Goal: Book appointment/travel/reservation

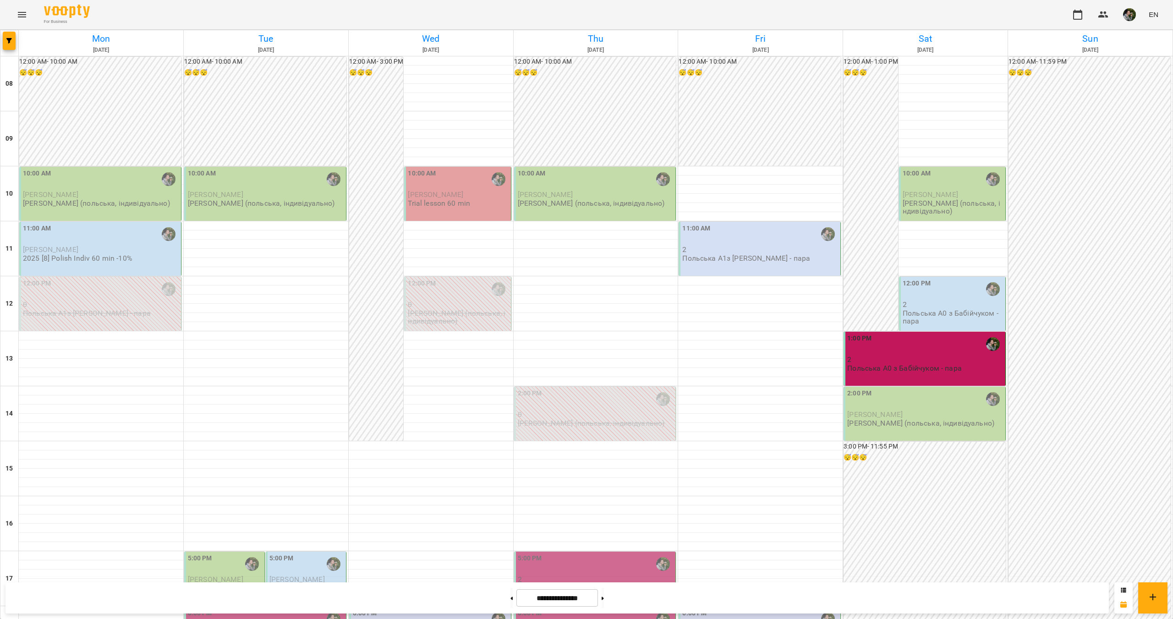
click at [99, 207] on p "[PERSON_NAME] (польська, індивідуально)" at bounding box center [96, 203] width 147 height 8
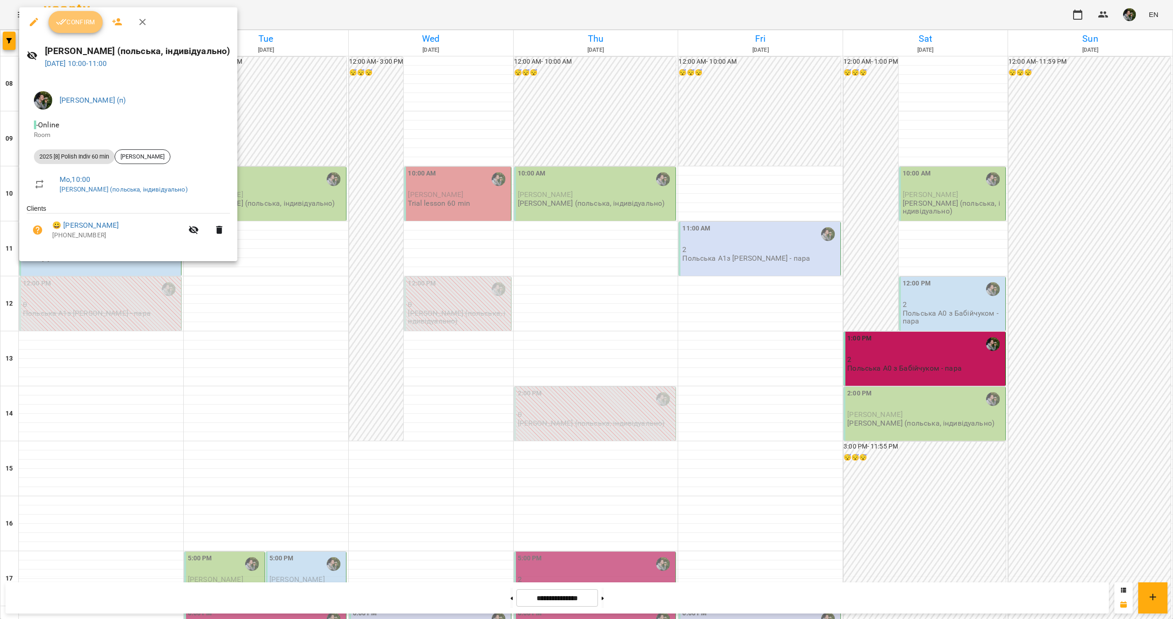
click at [77, 22] on span "Confirm" at bounding box center [75, 22] width 39 height 11
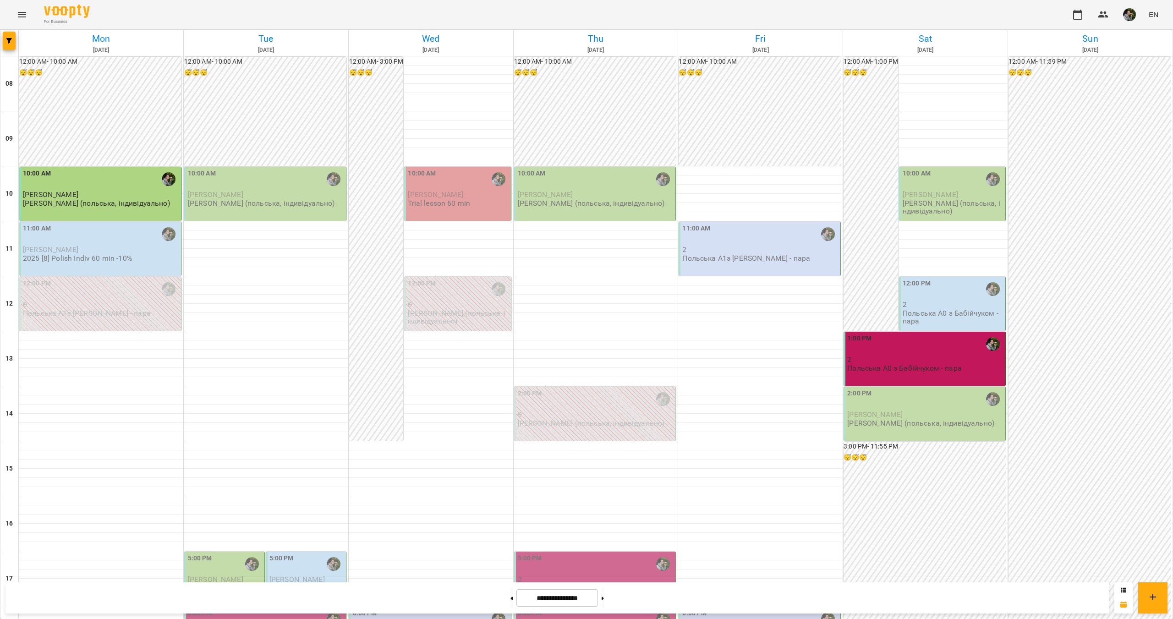
click at [76, 234] on div "11:00 AM" at bounding box center [101, 234] width 156 height 21
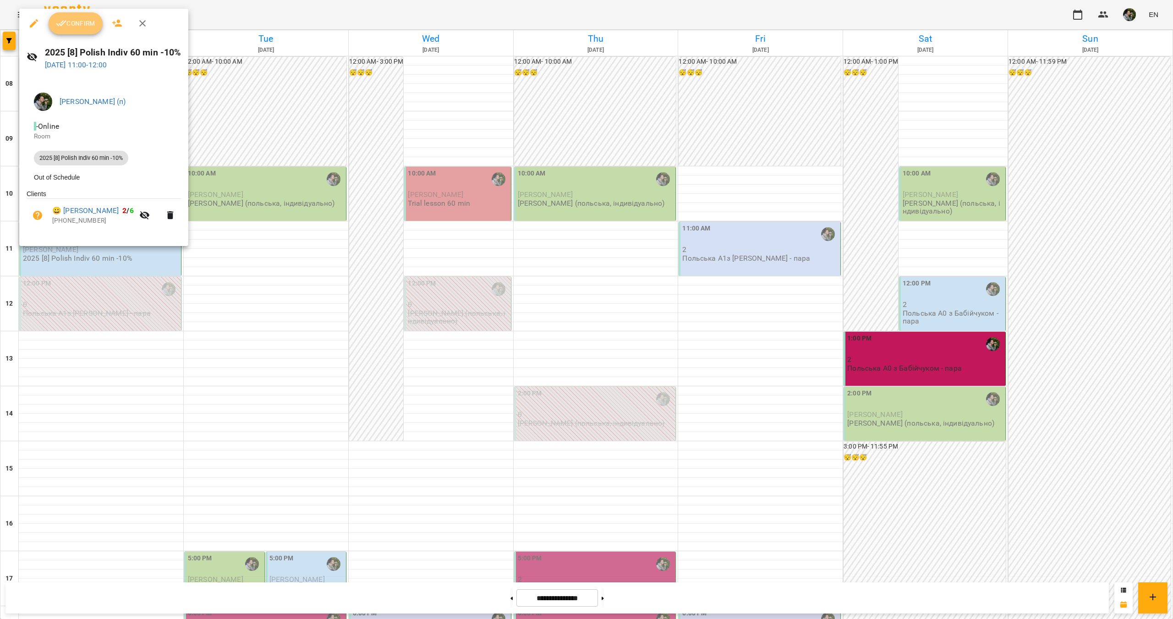
click at [72, 23] on span "Confirm" at bounding box center [75, 23] width 39 height 11
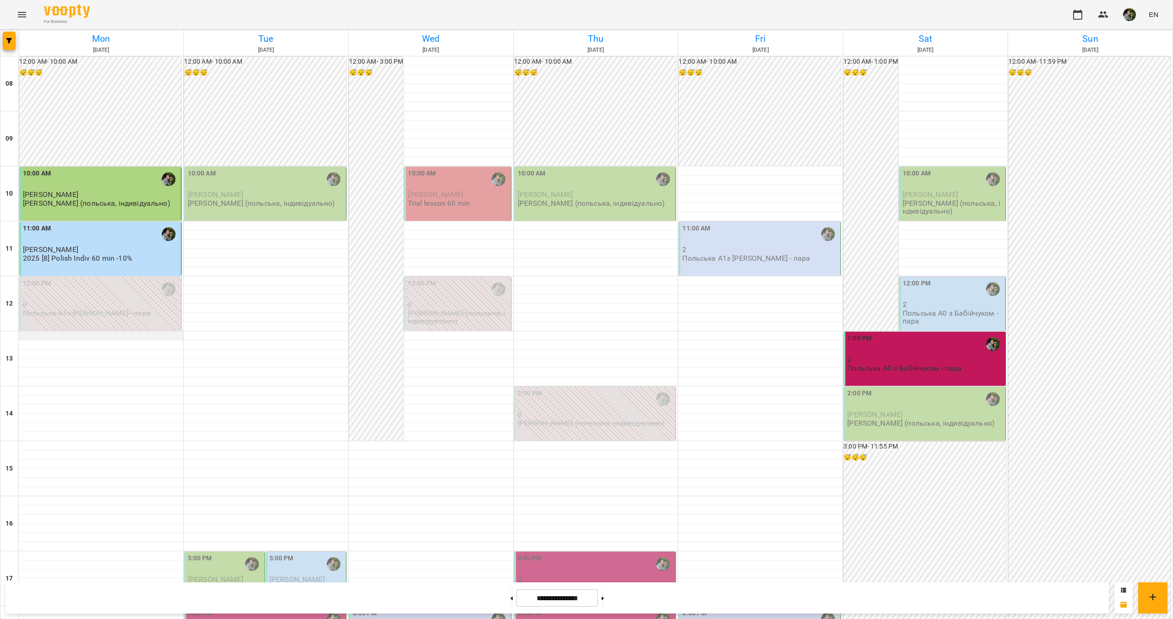
scroll to position [120, 0]
click at [146, 301] on p "0" at bounding box center [101, 305] width 156 height 8
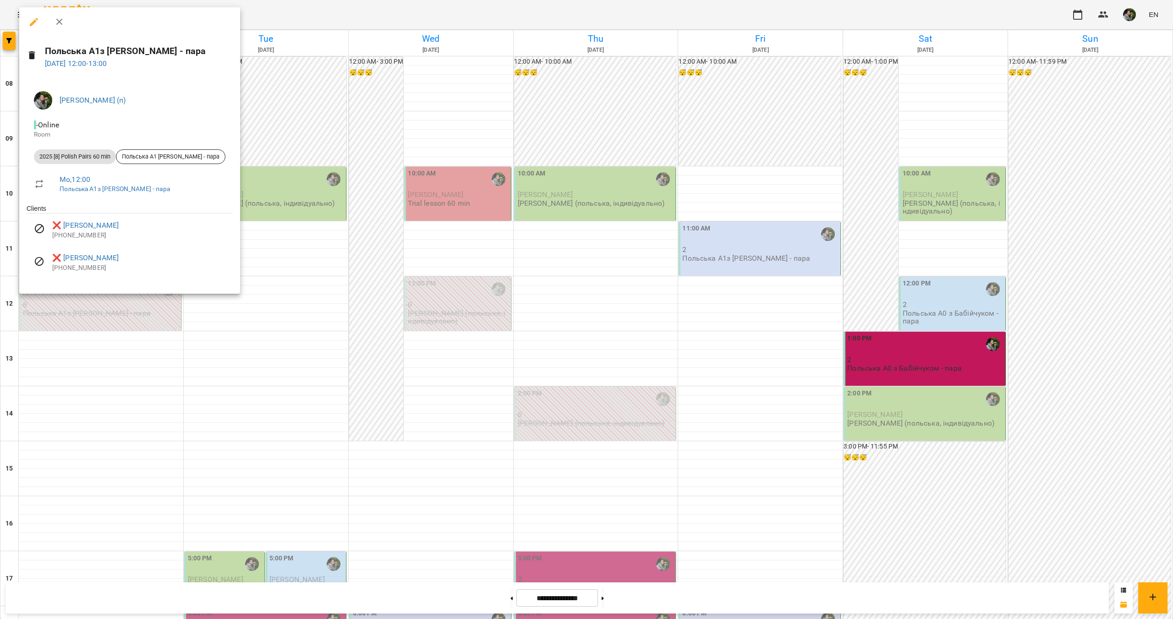
click at [85, 326] on div at bounding box center [586, 309] width 1173 height 619
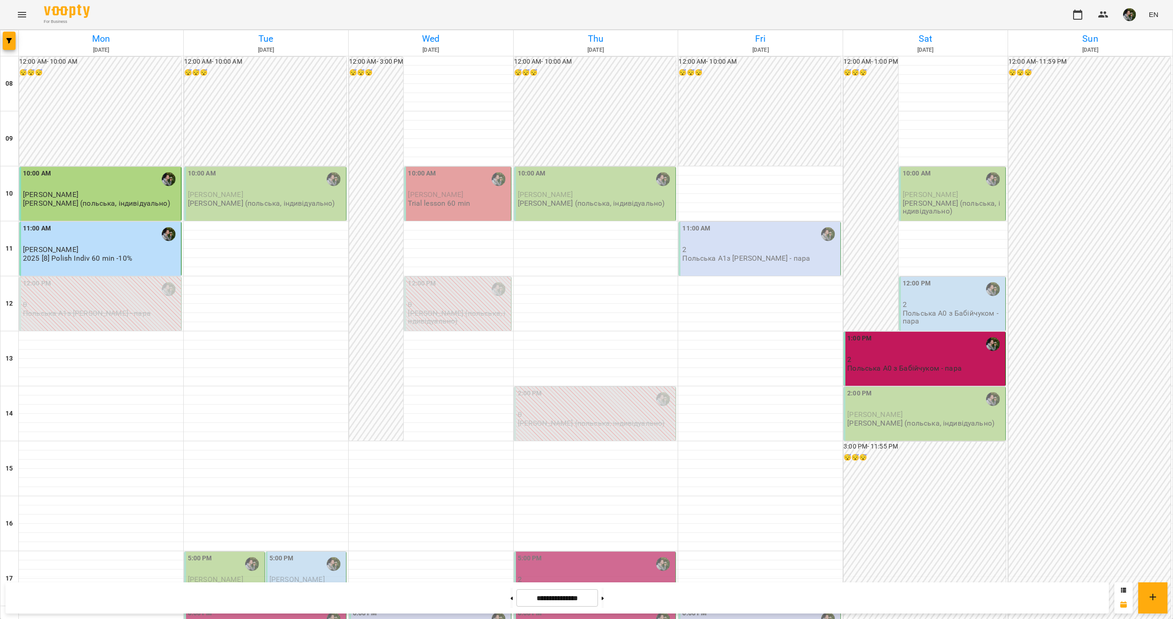
scroll to position [258, 0]
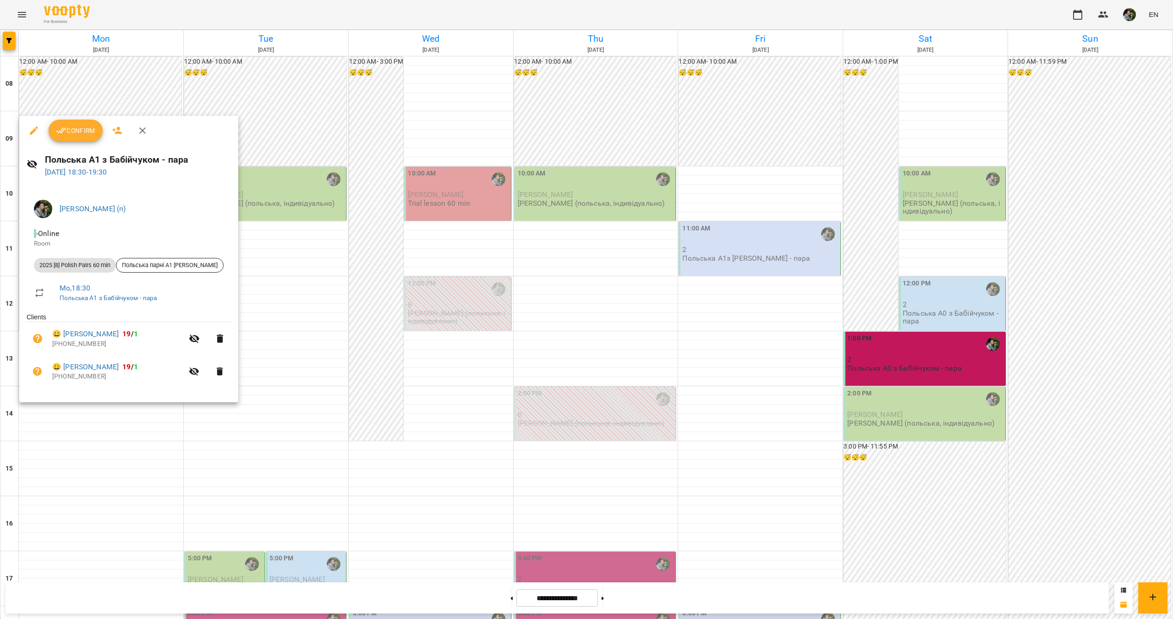
click at [135, 437] on div at bounding box center [586, 309] width 1173 height 619
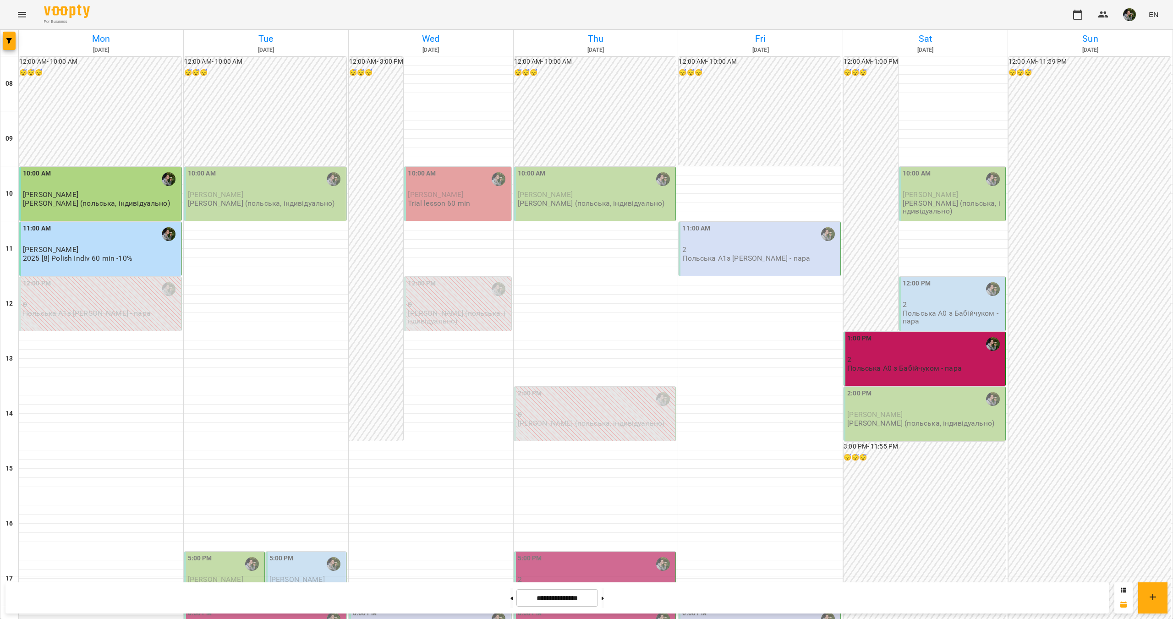
scroll to position [303, 0]
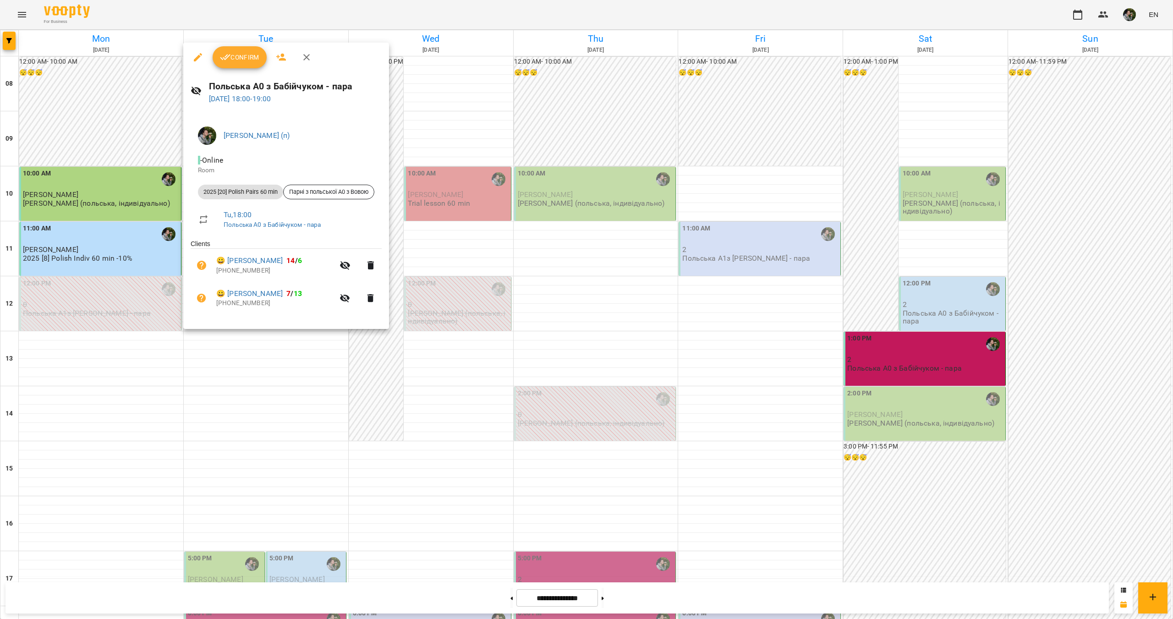
click at [215, 351] on div at bounding box center [586, 309] width 1173 height 619
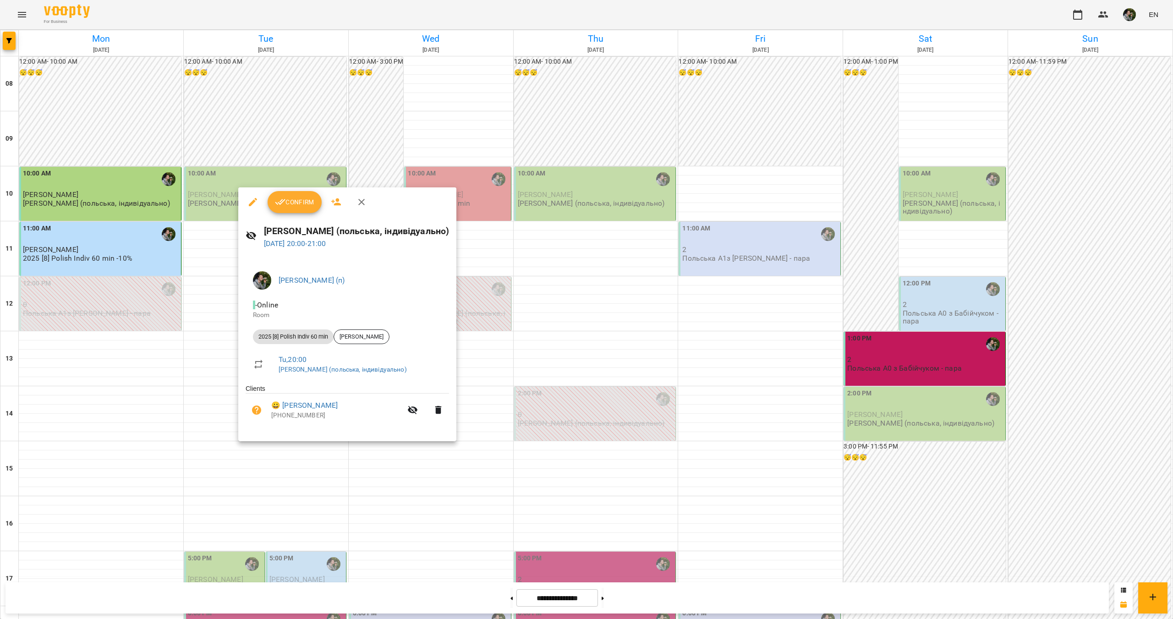
click at [248, 465] on div at bounding box center [586, 309] width 1173 height 619
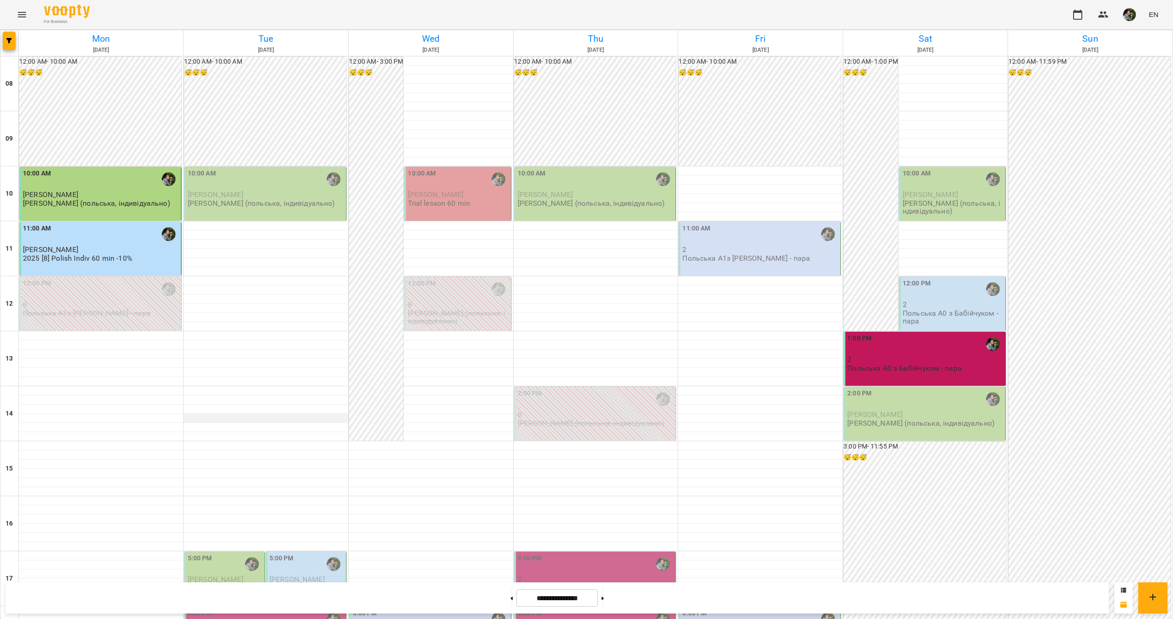
scroll to position [0, 0]
click at [460, 183] on div "10:00 AM" at bounding box center [458, 179] width 101 height 21
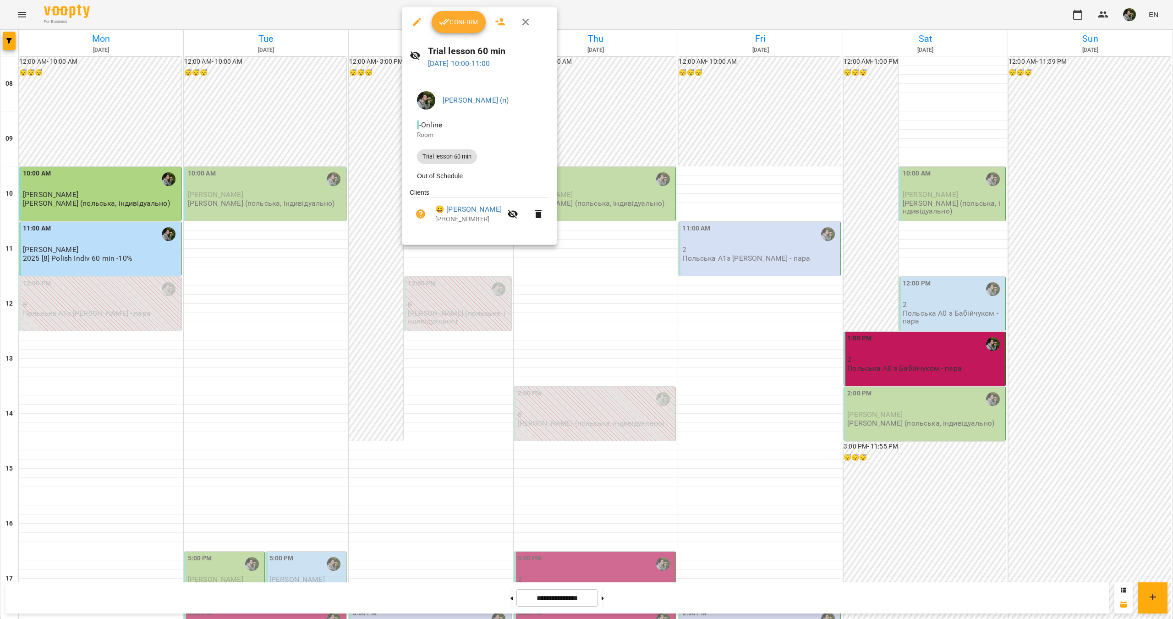
click at [444, 267] on div at bounding box center [586, 309] width 1173 height 619
